Goal: Task Accomplishment & Management: Use online tool/utility

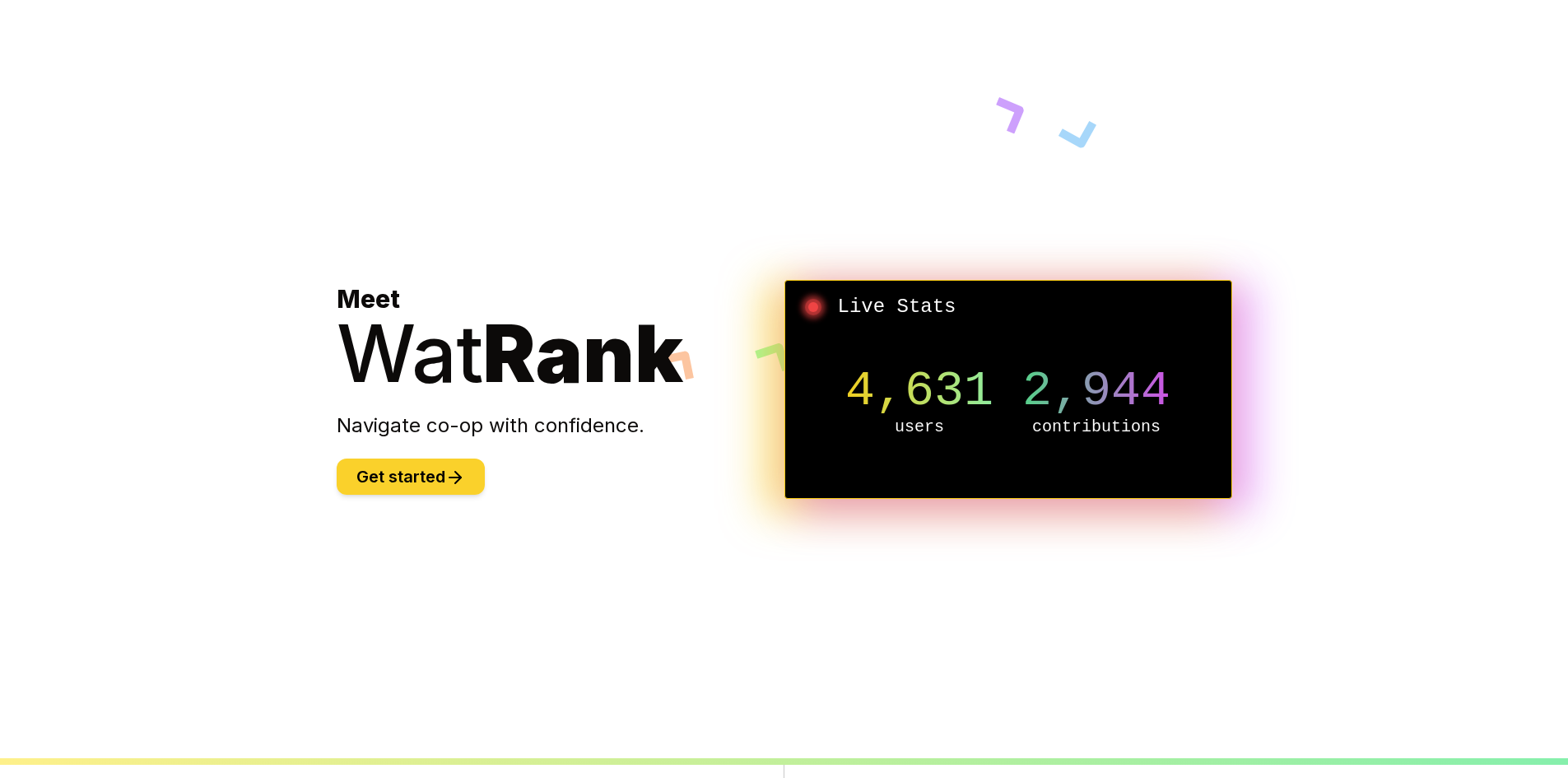
click at [398, 473] on button "Get started" at bounding box center [411, 476] width 148 height 36
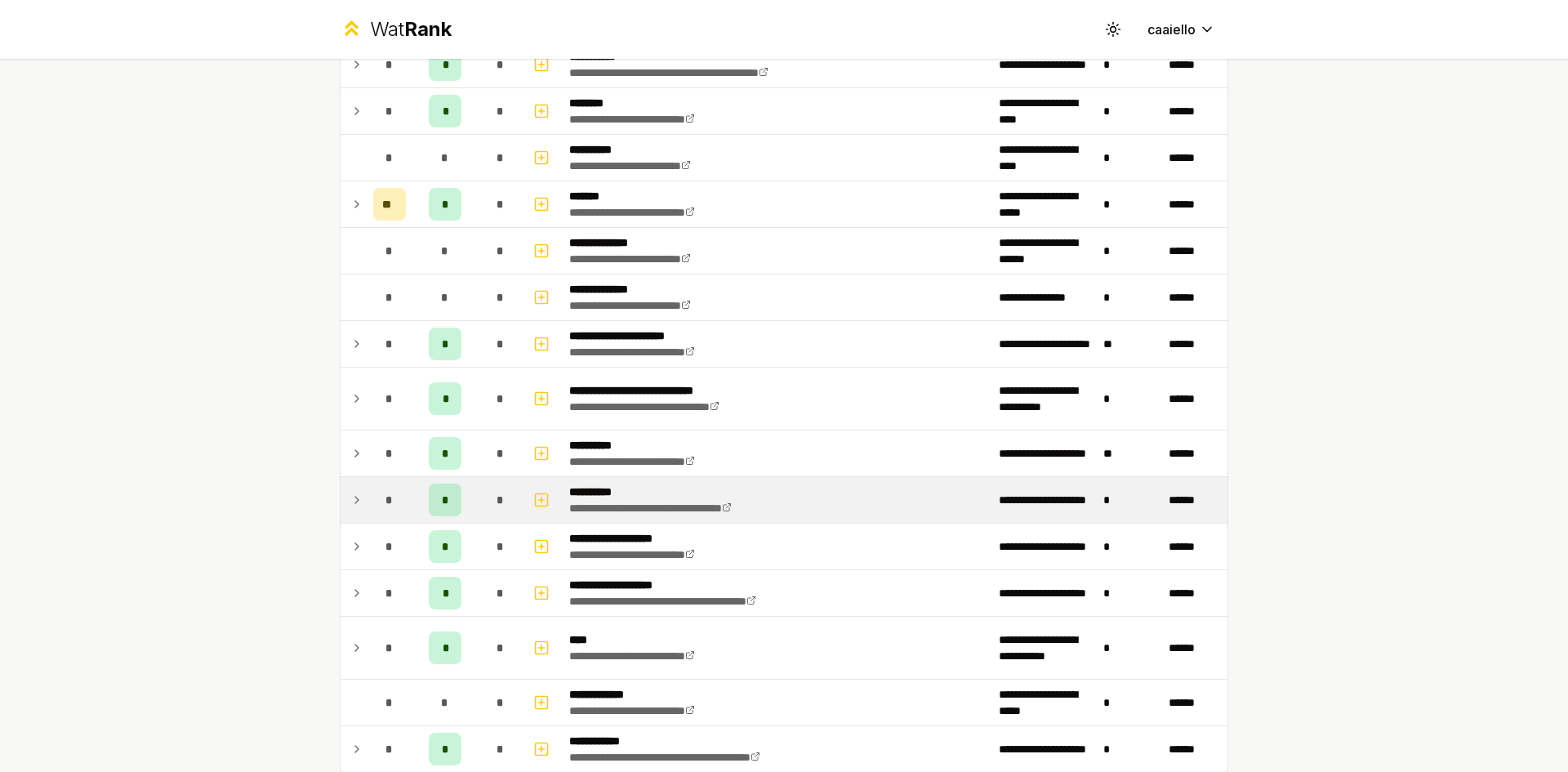
scroll to position [1165, 0]
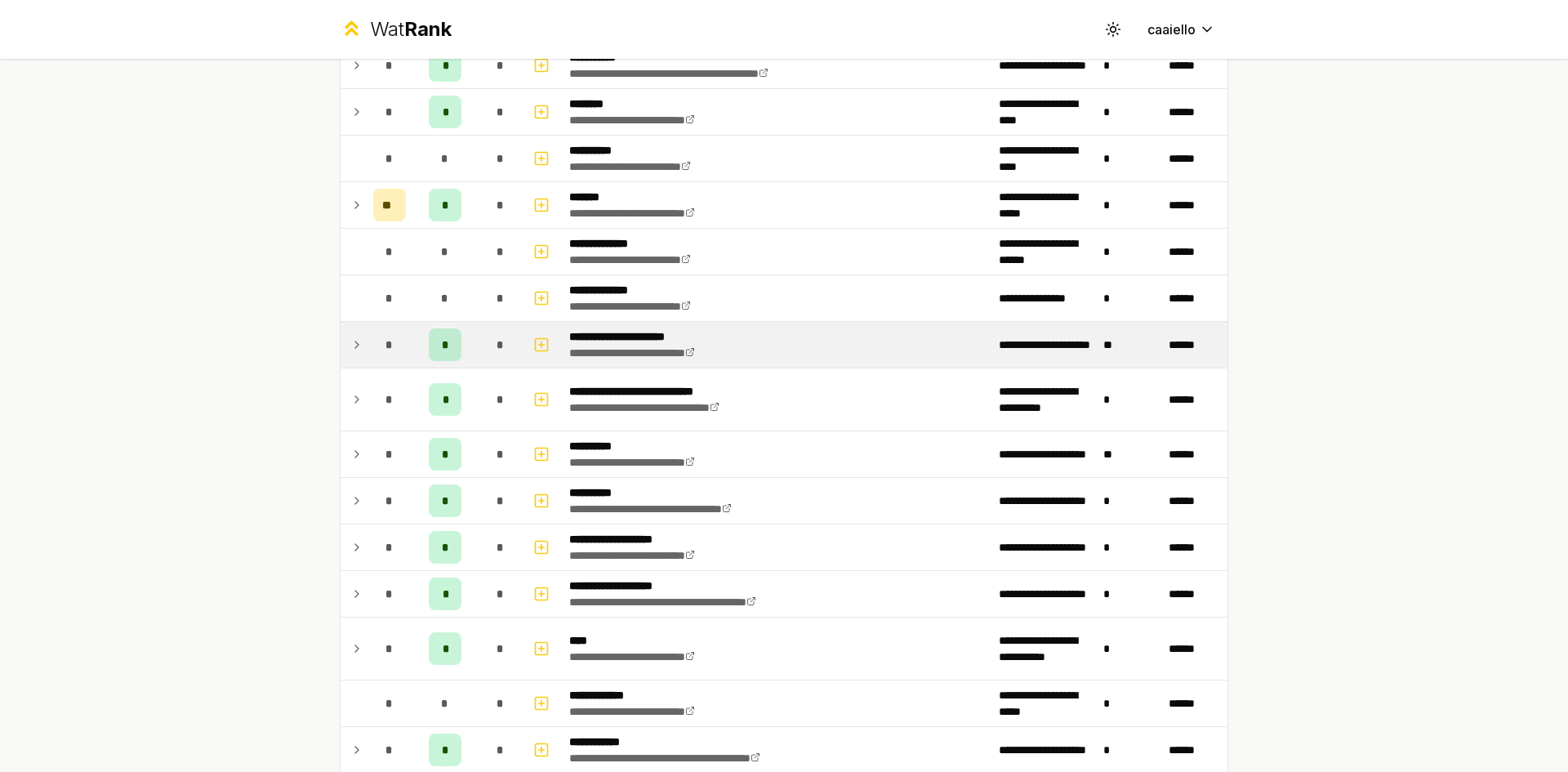
click at [354, 346] on icon at bounding box center [357, 345] width 13 height 20
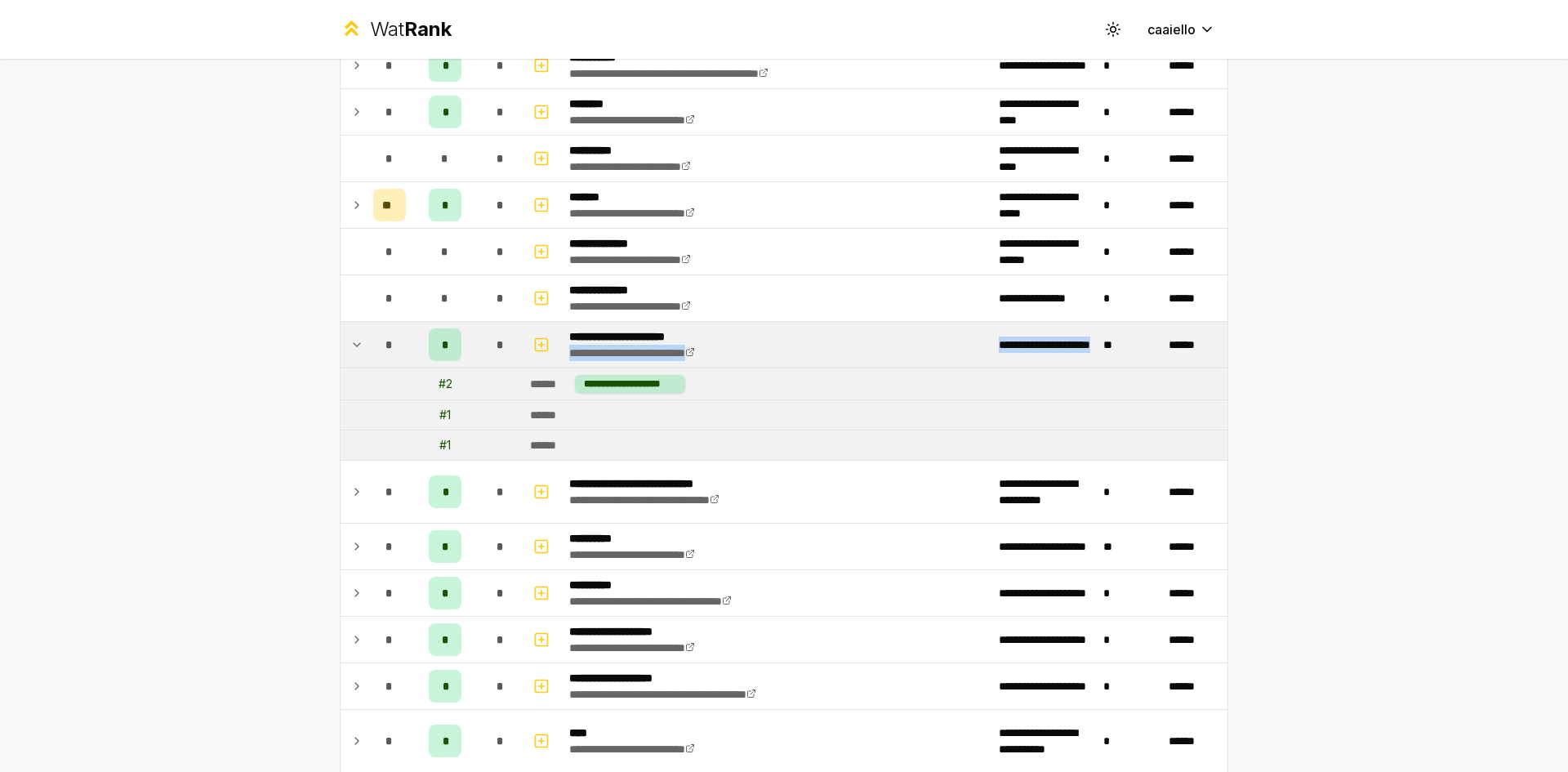
drag, startPoint x: 1061, startPoint y: 357, endPoint x: 939, endPoint y: 331, distance: 124.7
click at [939, 331] on tr "**********" at bounding box center [784, 345] width 888 height 46
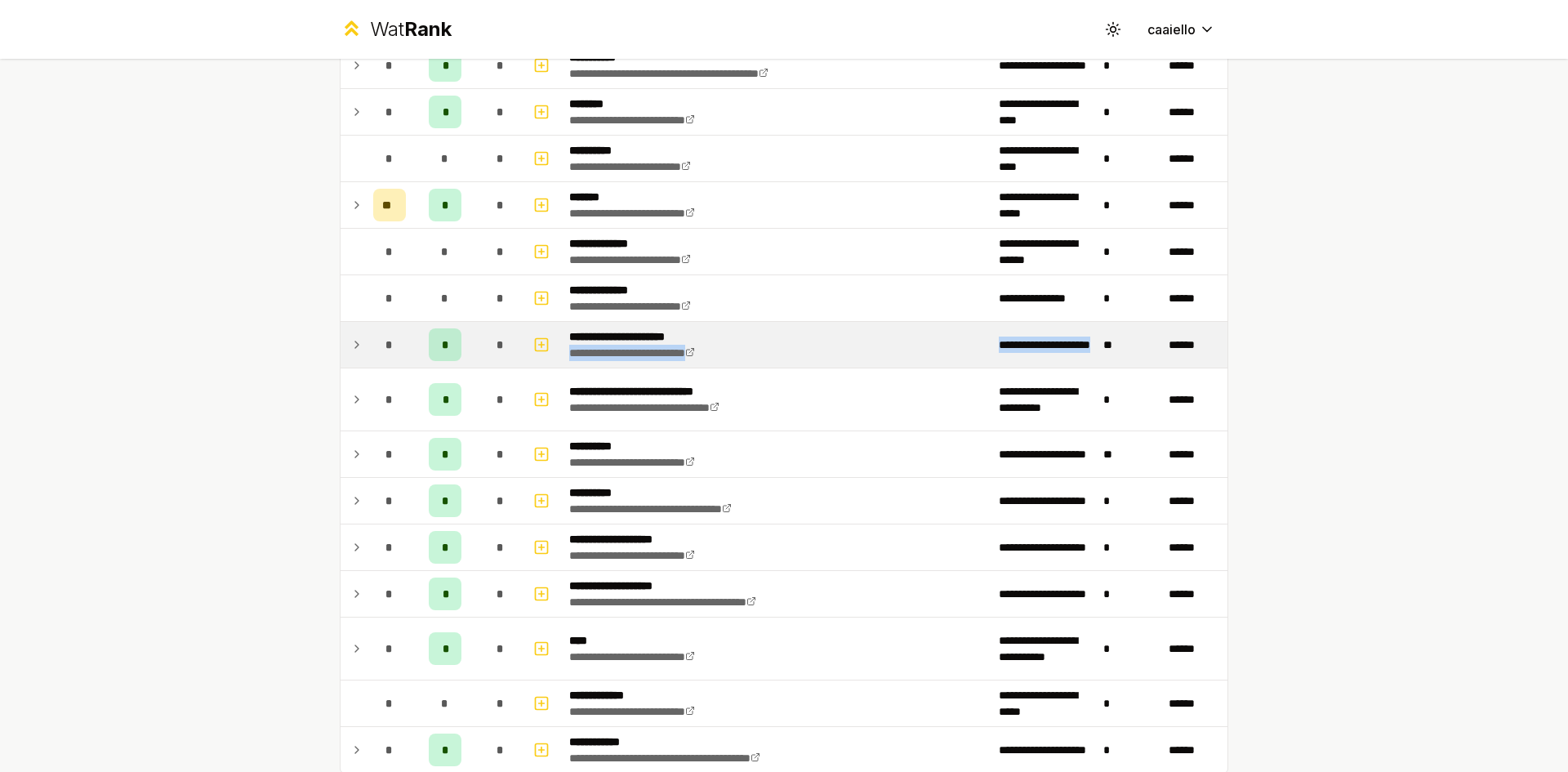
click at [1003, 351] on td "**********" at bounding box center [1045, 345] width 104 height 46
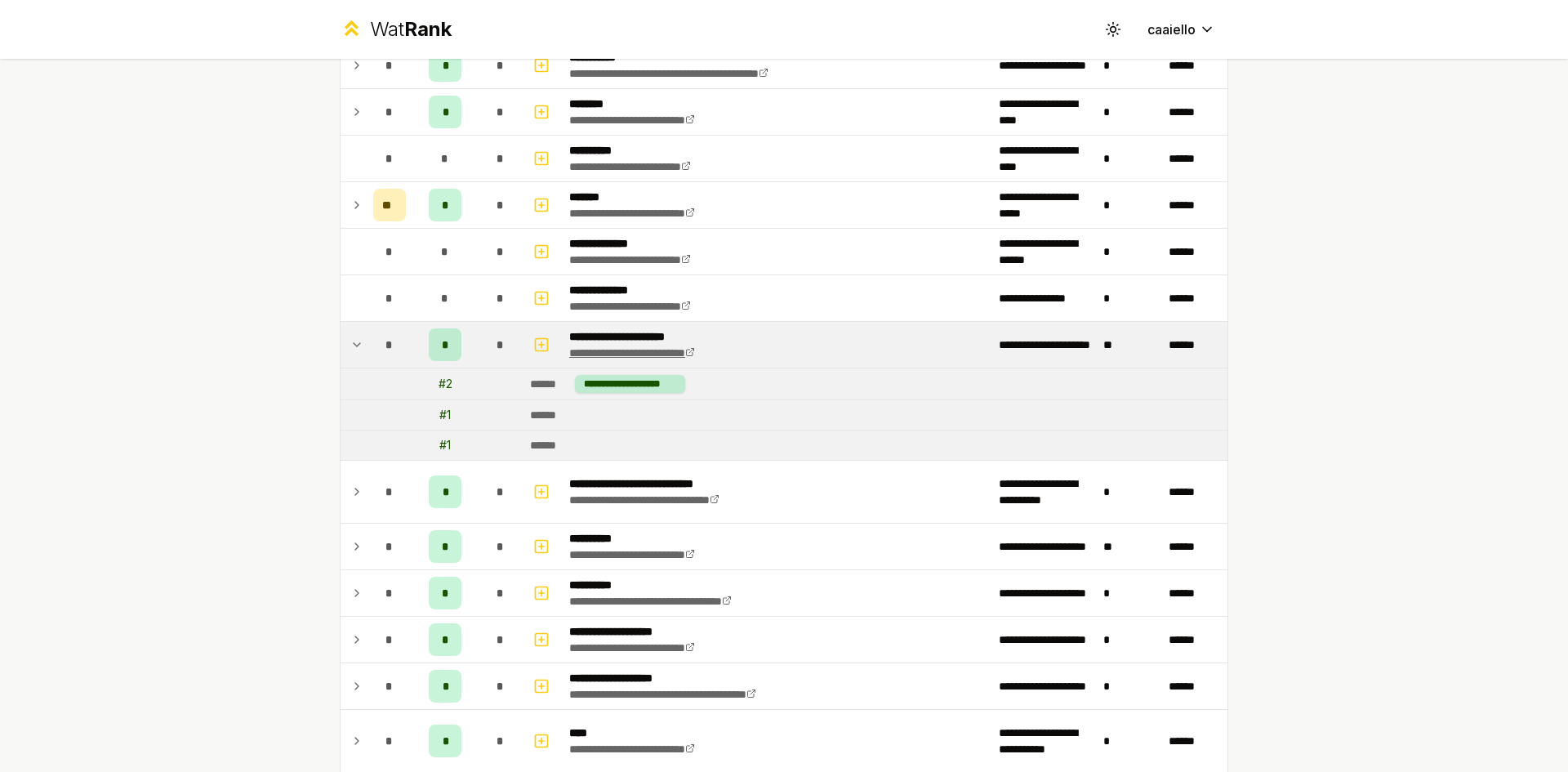
click at [696, 353] on icon at bounding box center [690, 352] width 9 height 9
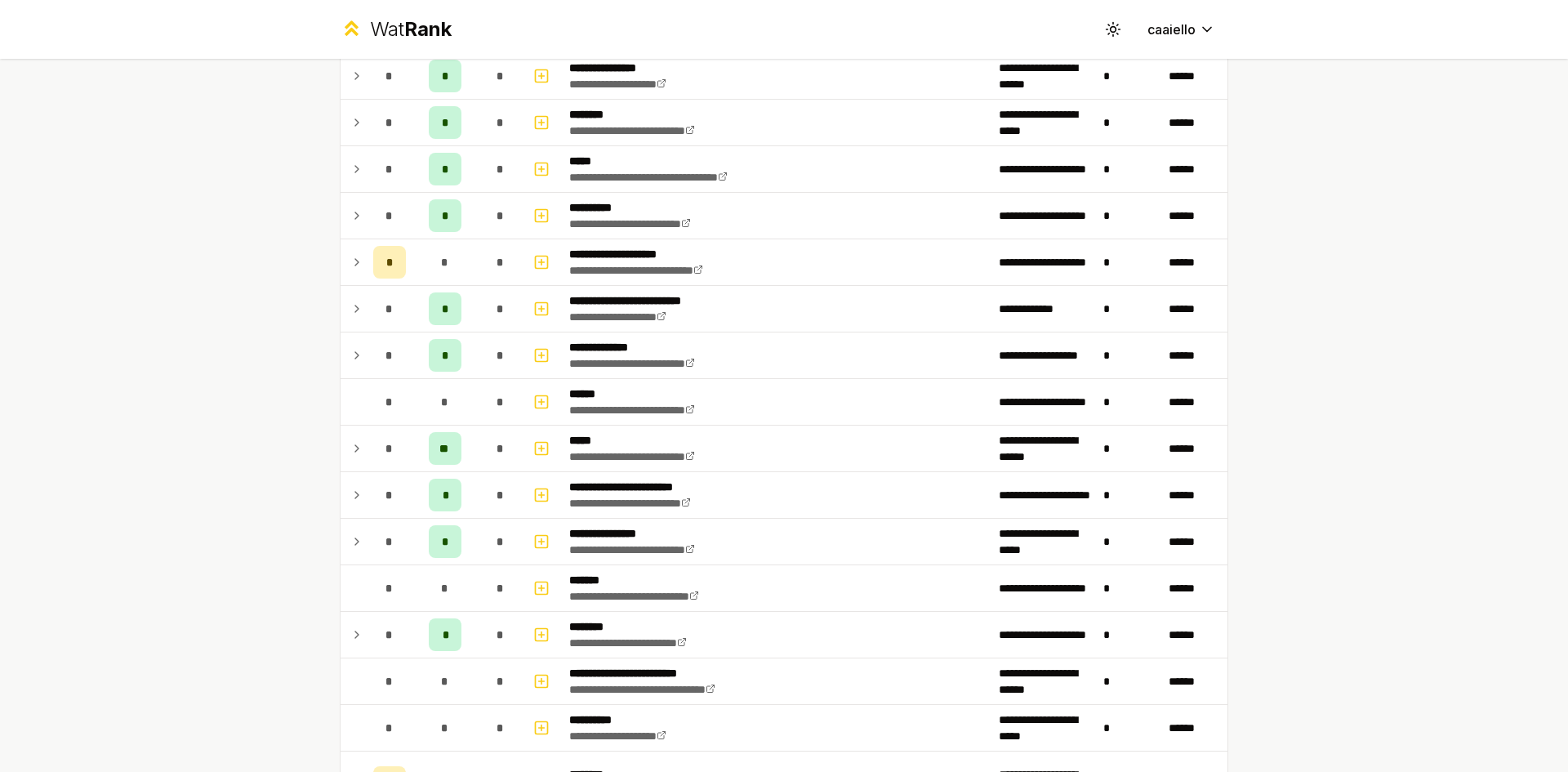
scroll to position [0, 0]
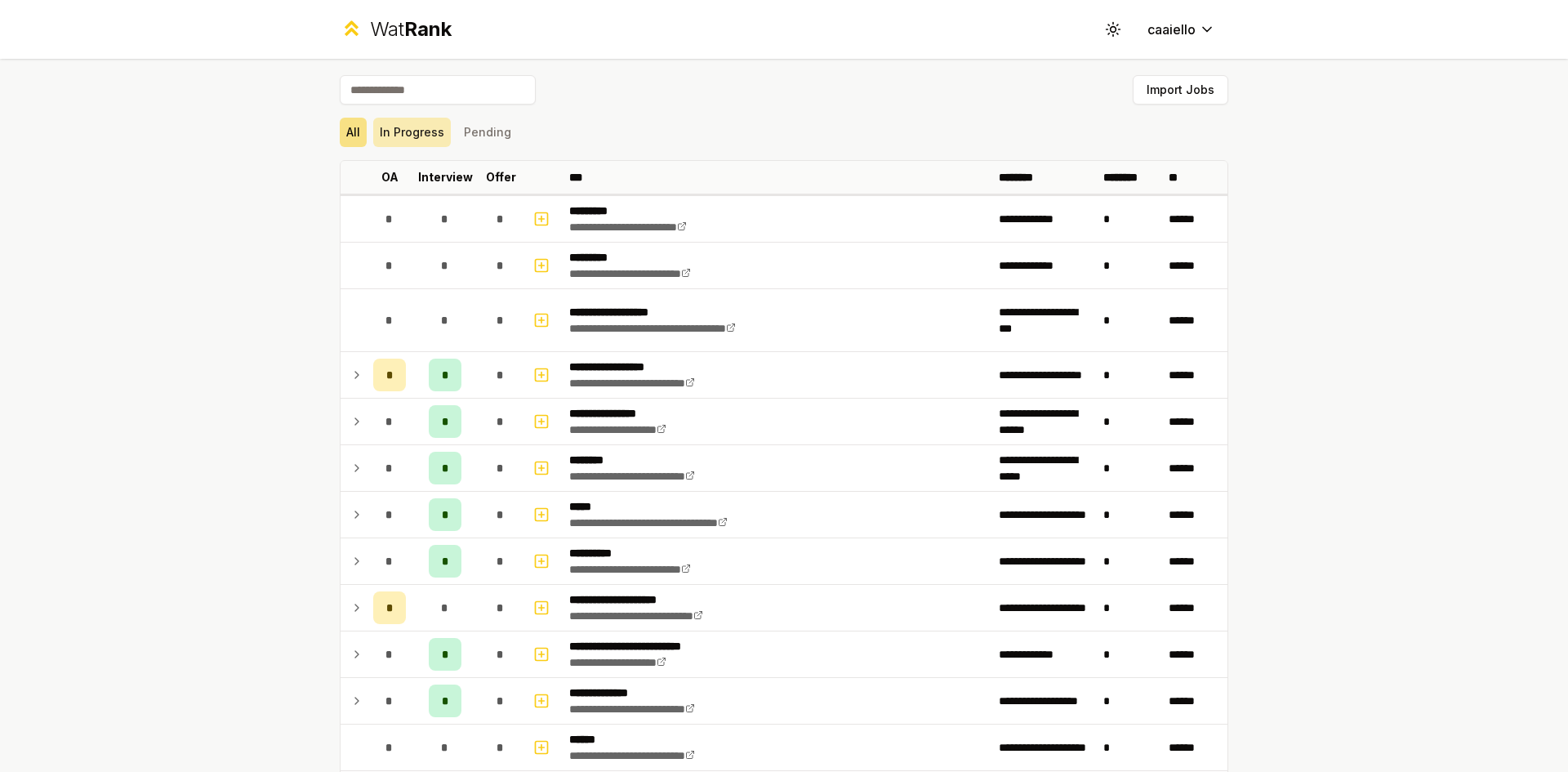
click at [417, 140] on button "In Progress" at bounding box center [412, 132] width 77 height 29
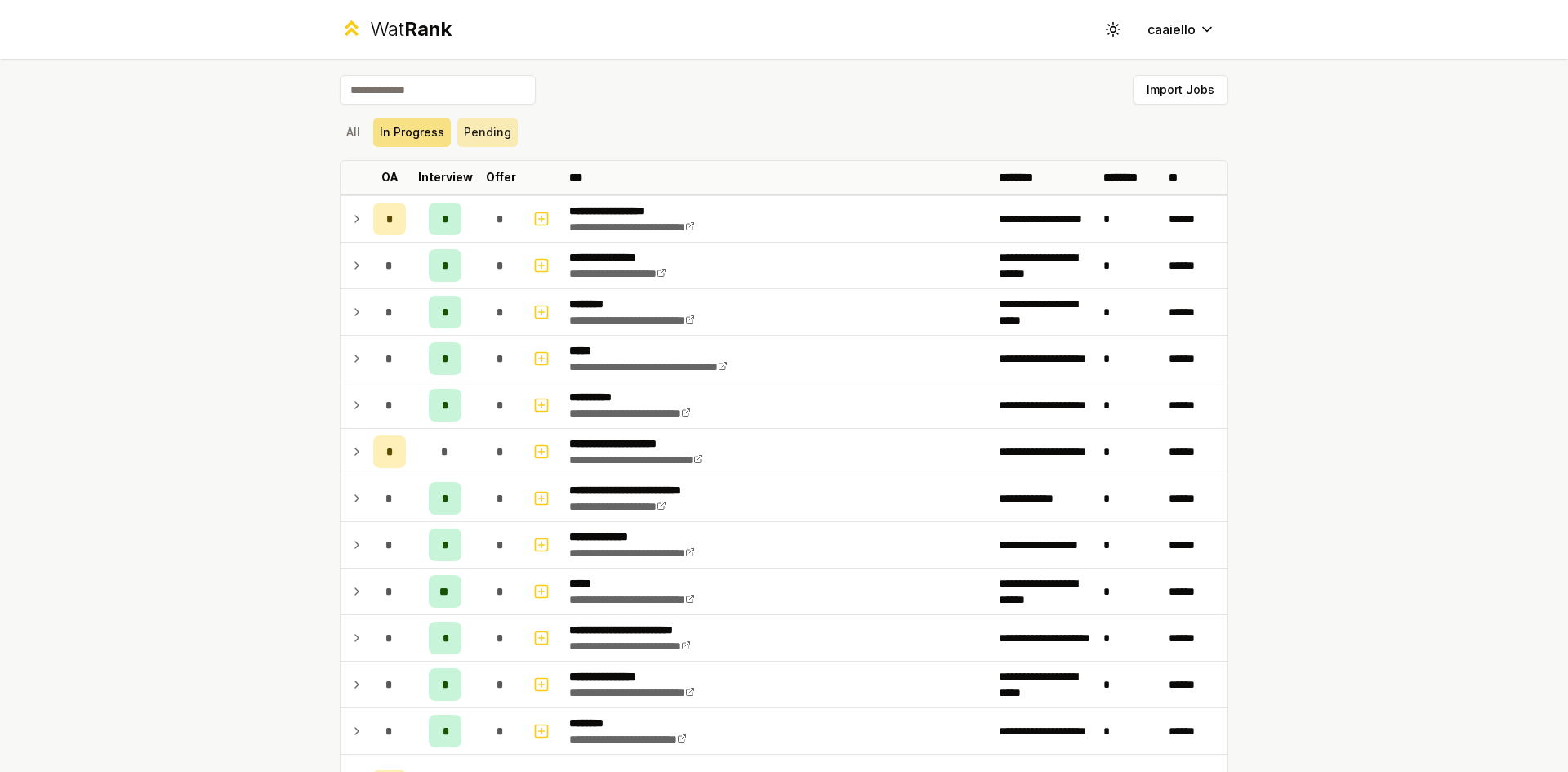
click at [480, 133] on button "Pending" at bounding box center [488, 132] width 60 height 29
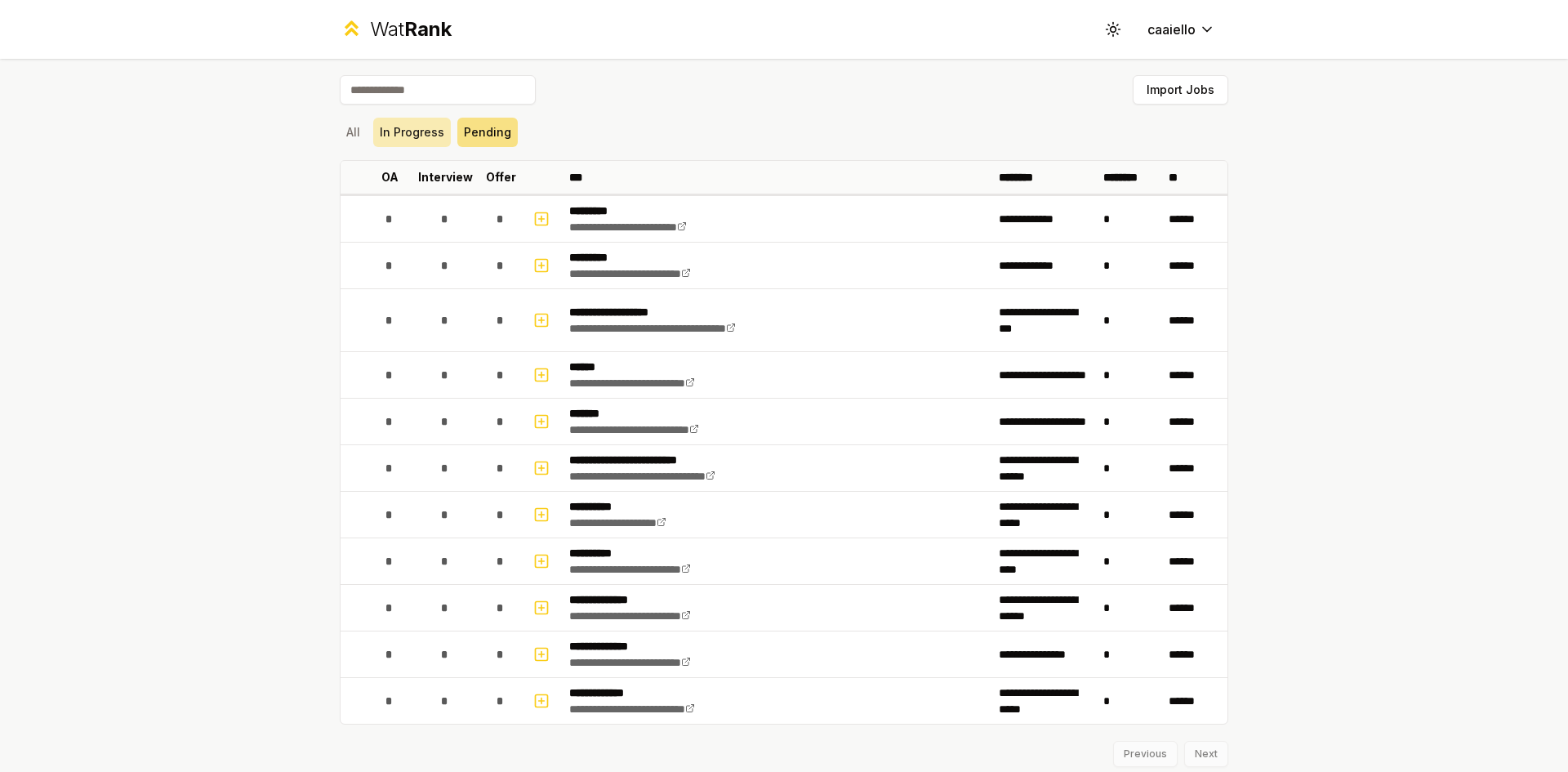
click at [396, 135] on button "In Progress" at bounding box center [412, 132] width 77 height 29
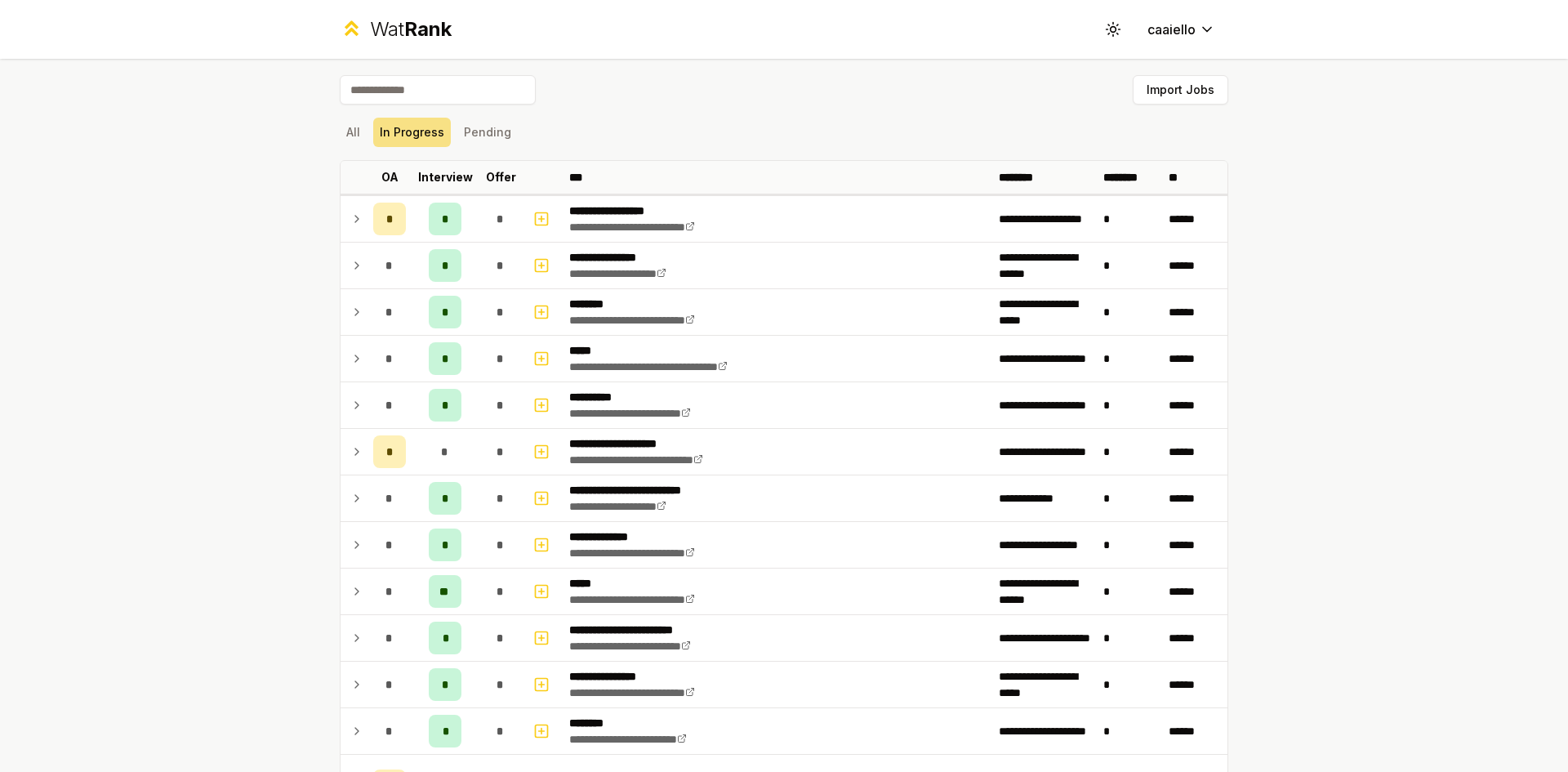
click at [331, 234] on div "**********" at bounding box center [784, 763] width 941 height 1409
click at [355, 137] on button "All" at bounding box center [353, 132] width 27 height 29
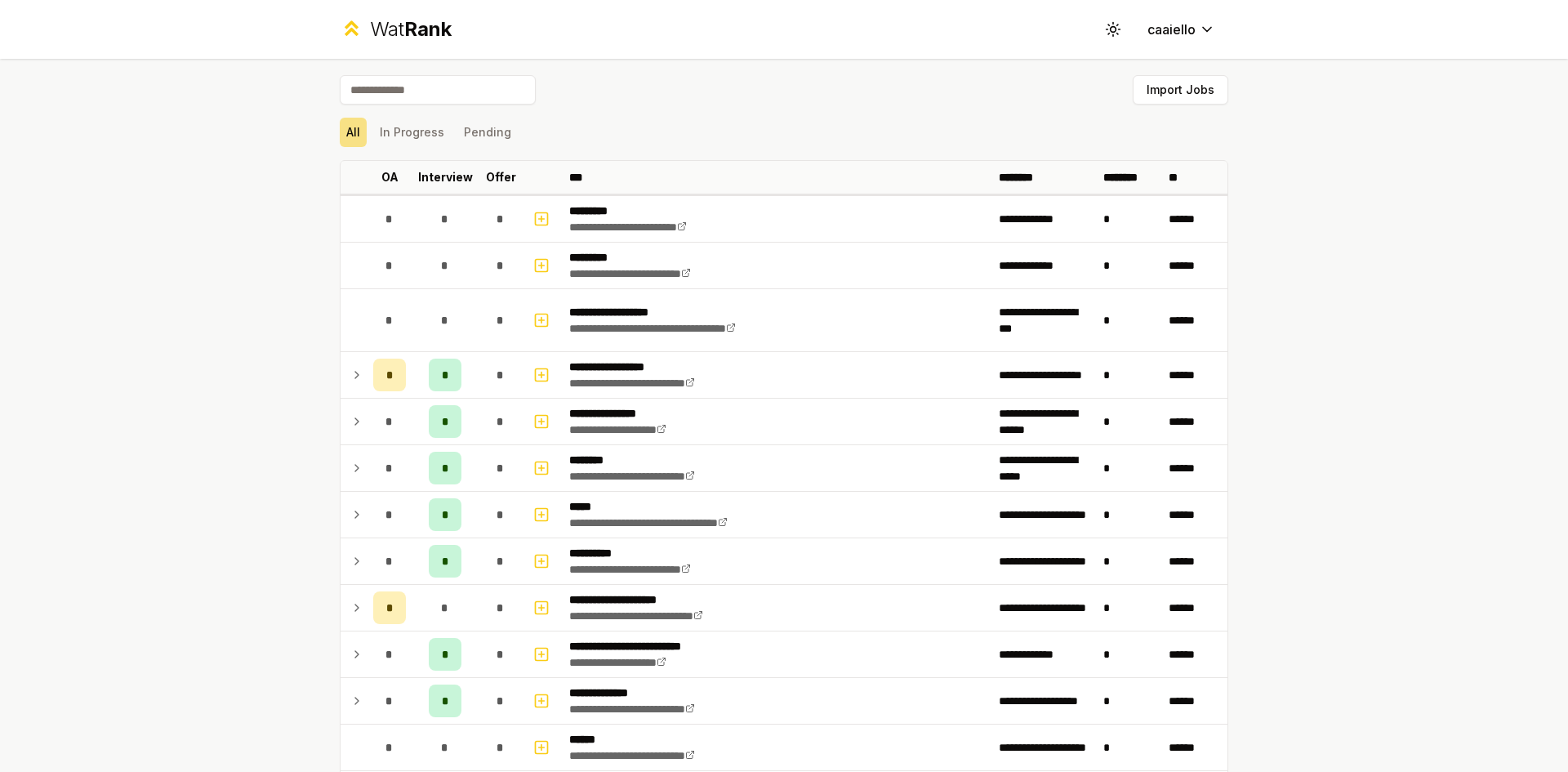
click at [426, 94] on input at bounding box center [438, 89] width 196 height 29
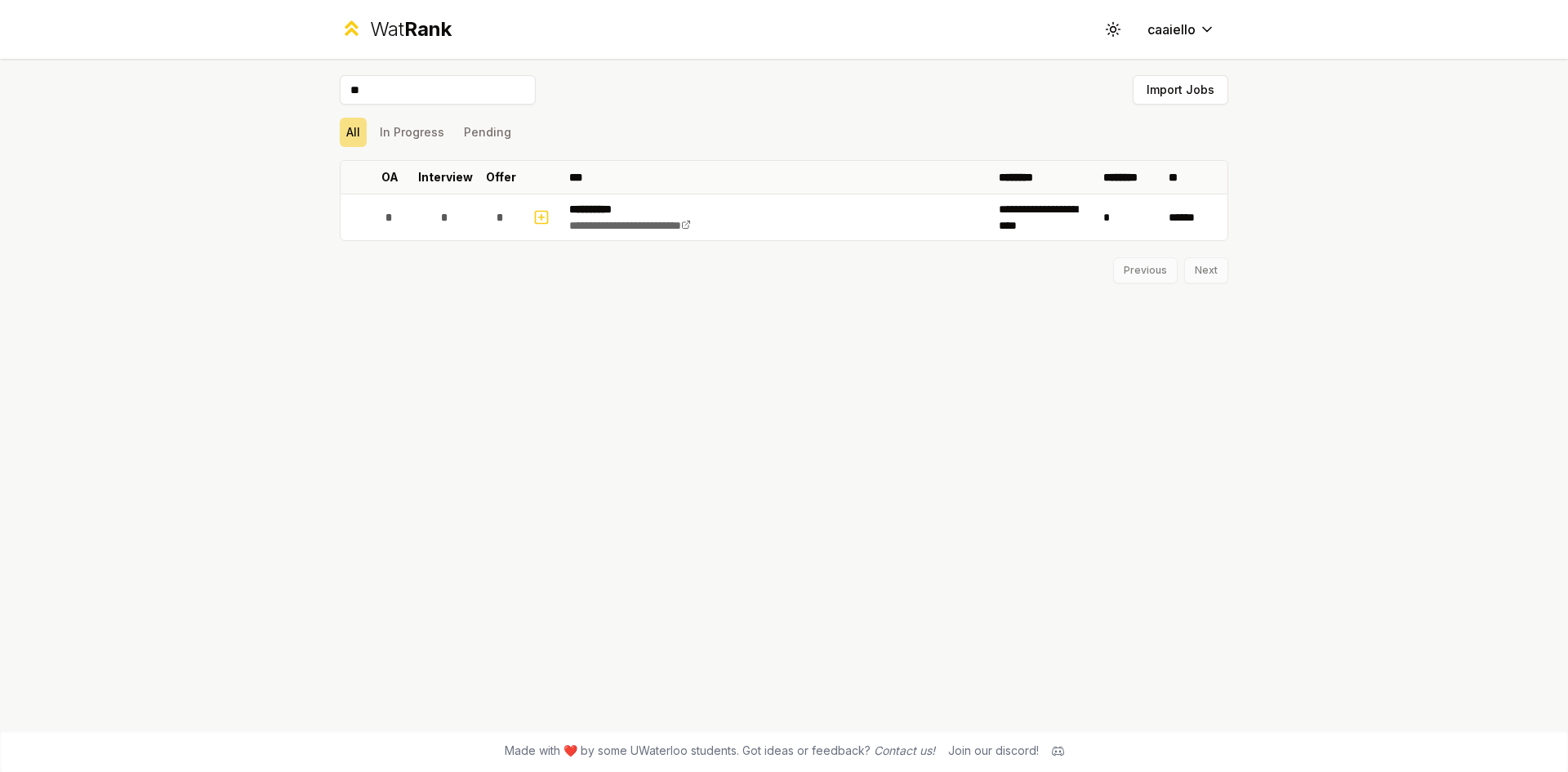
type input "*"
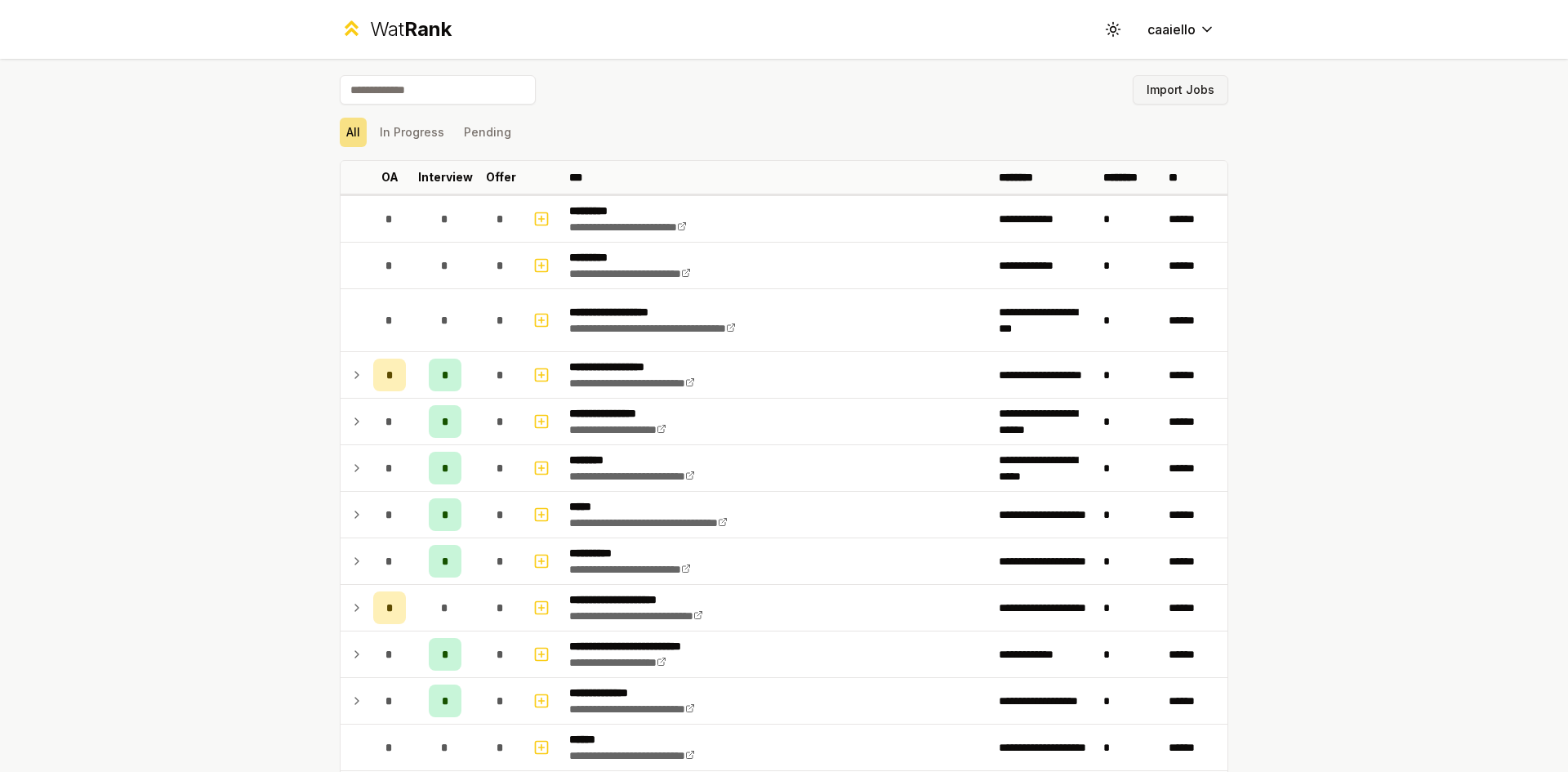
click at [1150, 84] on button "Import Jobs" at bounding box center [1181, 89] width 96 height 29
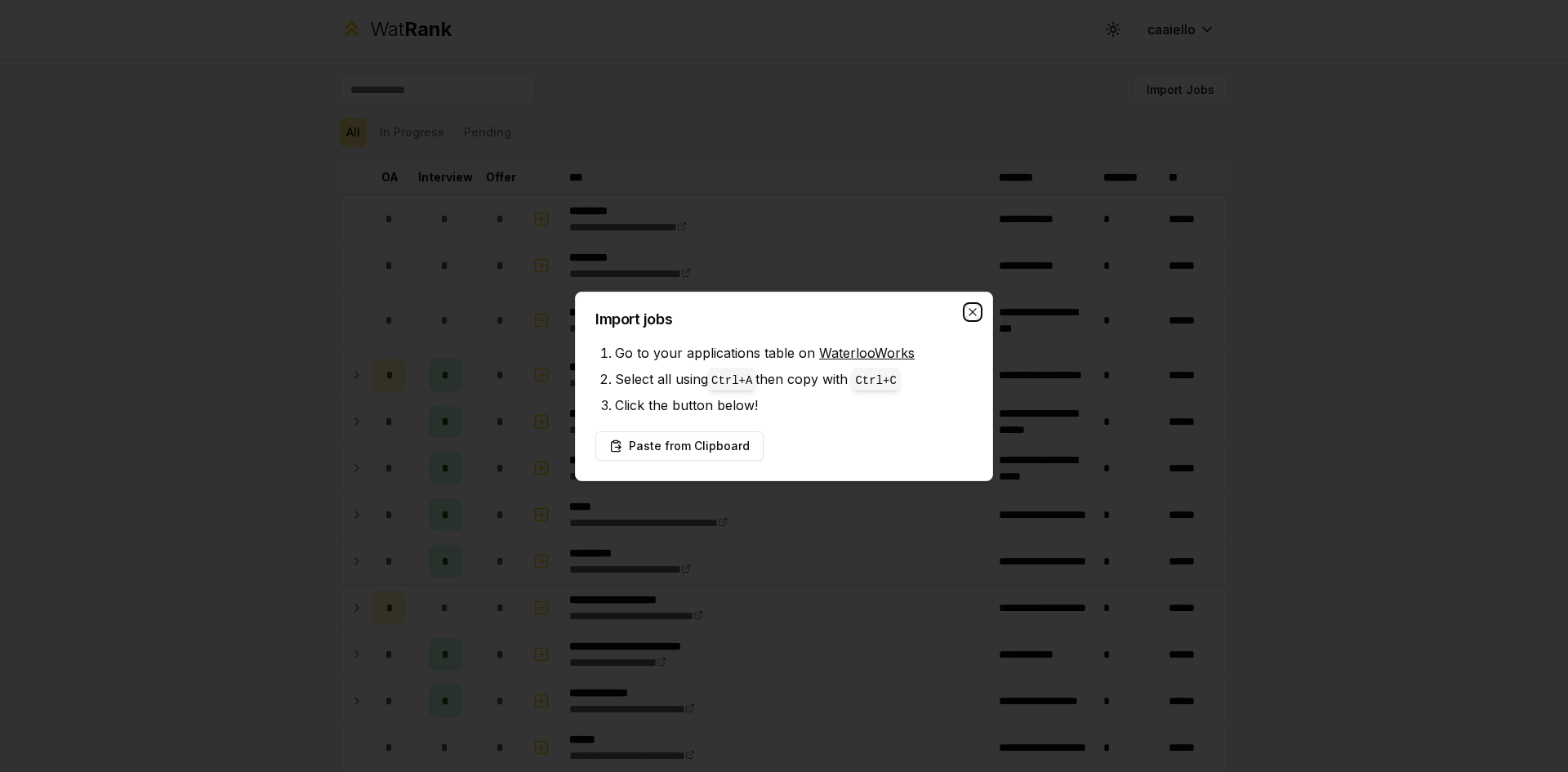
click at [967, 311] on icon "button" at bounding box center [973, 313] width 13 height 13
